Goal: Task Accomplishment & Management: Use online tool/utility

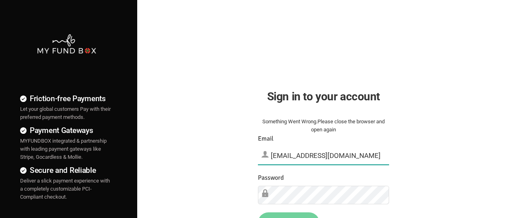
type input "[EMAIL_ADDRESS][DOMAIN_NAME]"
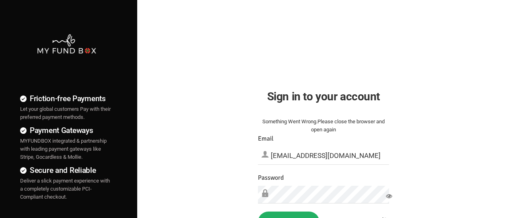
click at [289, 206] on button "Sign in" at bounding box center [289, 221] width 62 height 21
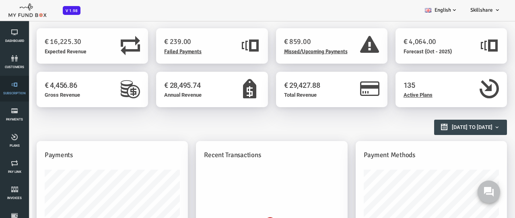
click at [14, 89] on link "Subscription" at bounding box center [14, 89] width 24 height 26
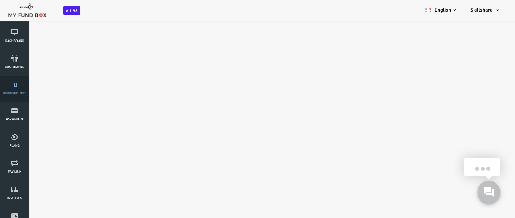
select select "100"
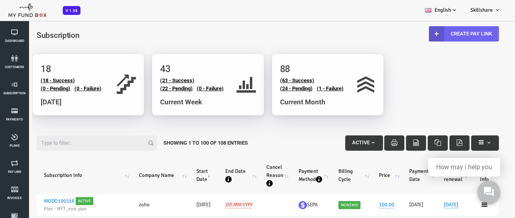
click at [442, 33] on link "Create Pay Link" at bounding box center [444, 33] width 70 height 15
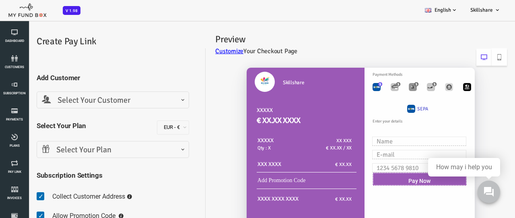
click at [92, 100] on span "Select Your Customer" at bounding box center [92, 100] width 142 height 12
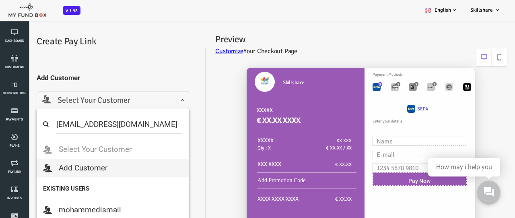
type input "[EMAIL_ADDRESS][DOMAIN_NAME]"
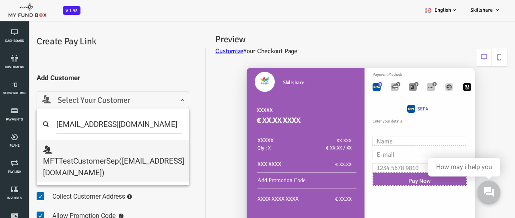
select select "mftmailbox@mailinator.com"
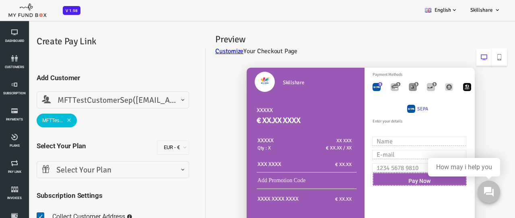
click at [92, 169] on span "Select Your Plan" at bounding box center [92, 170] width 142 height 12
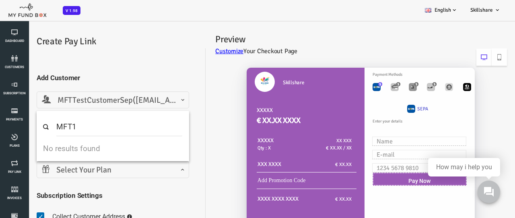
type input "MFT1"
